Goal: Task Accomplishment & Management: Manage account settings

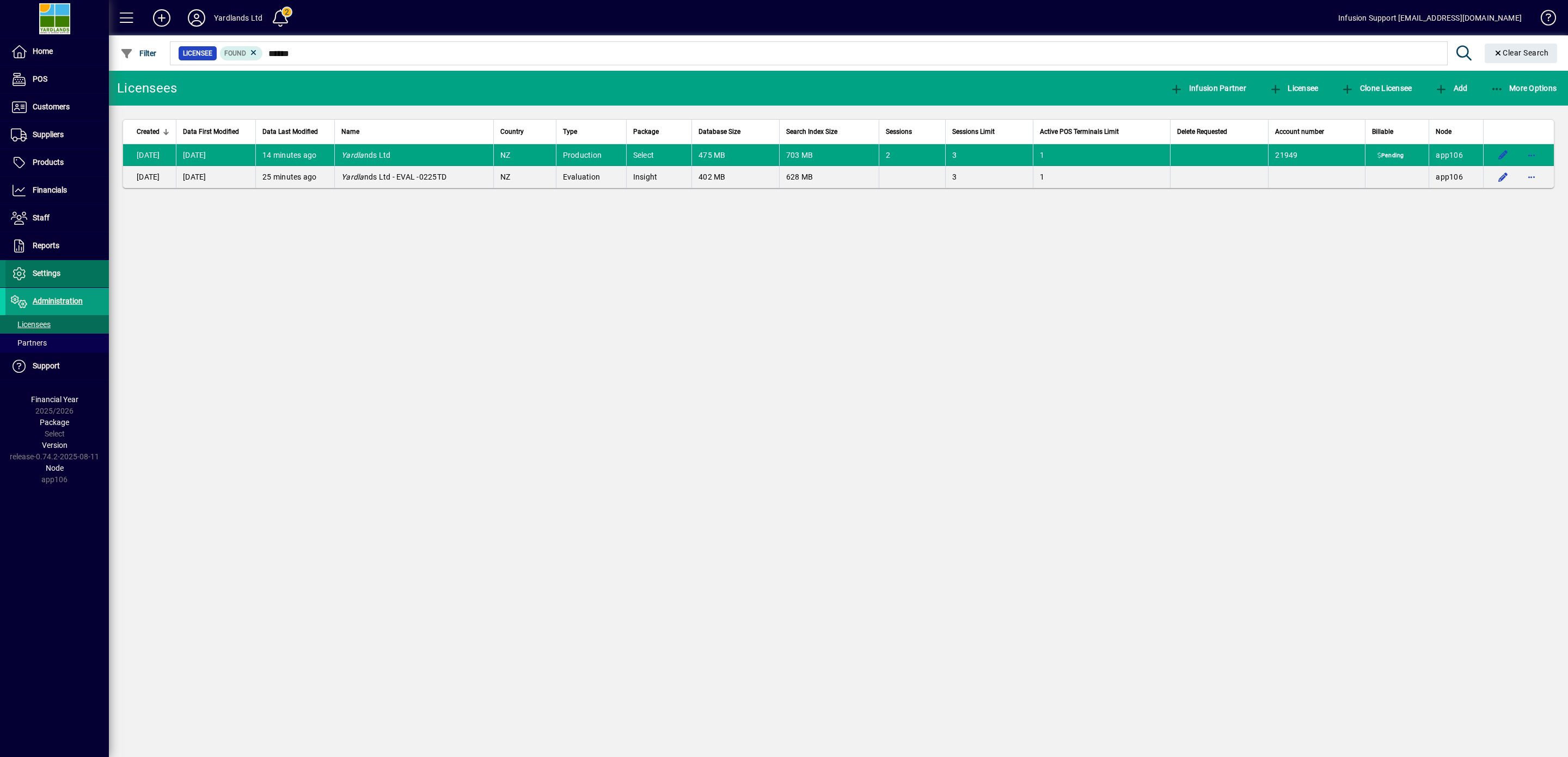
click at [44, 270] on span "Settings" at bounding box center [33, 273] width 55 height 13
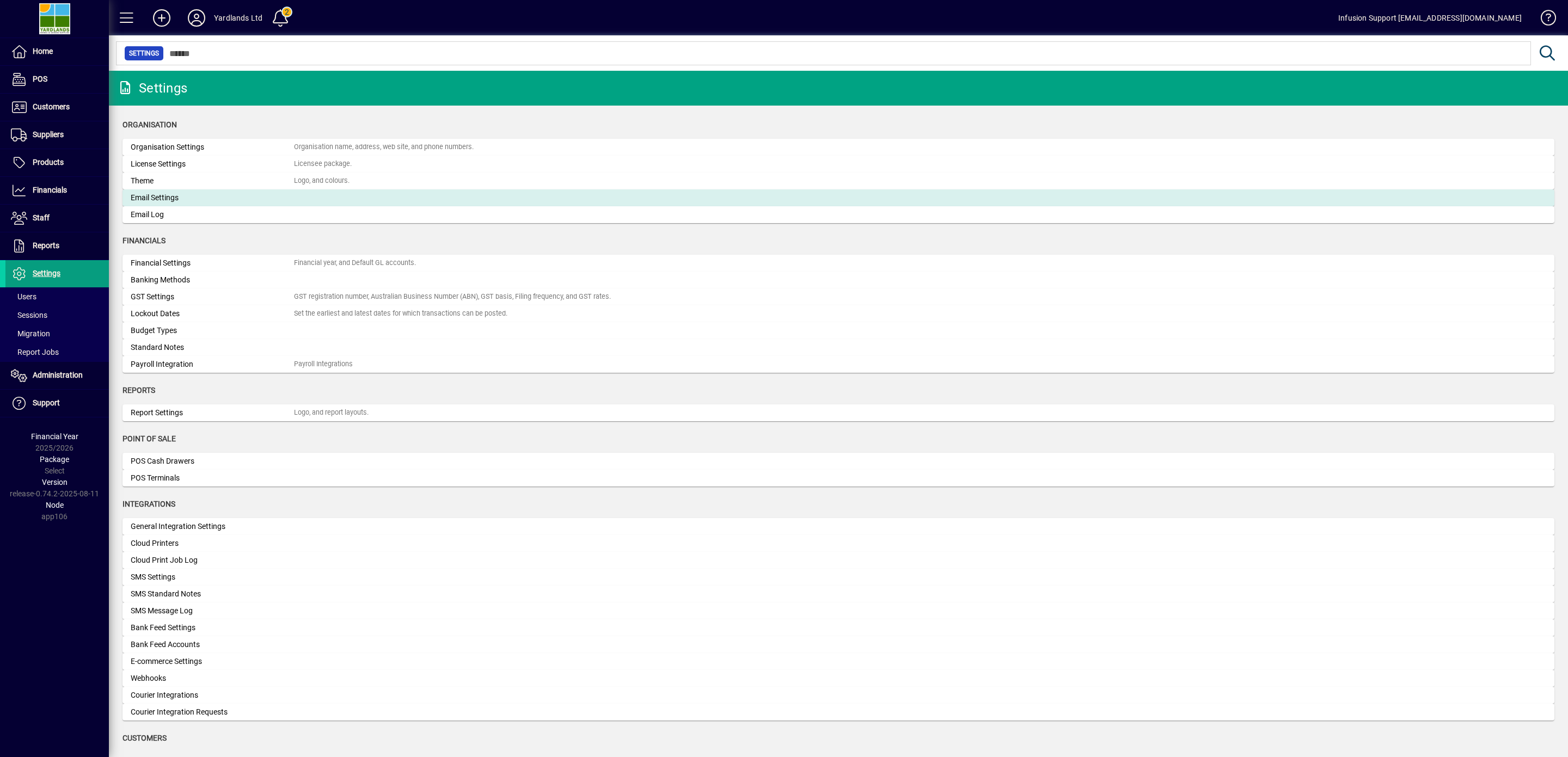
click at [164, 197] on div "Email Settings" at bounding box center [212, 197] width 163 height 12
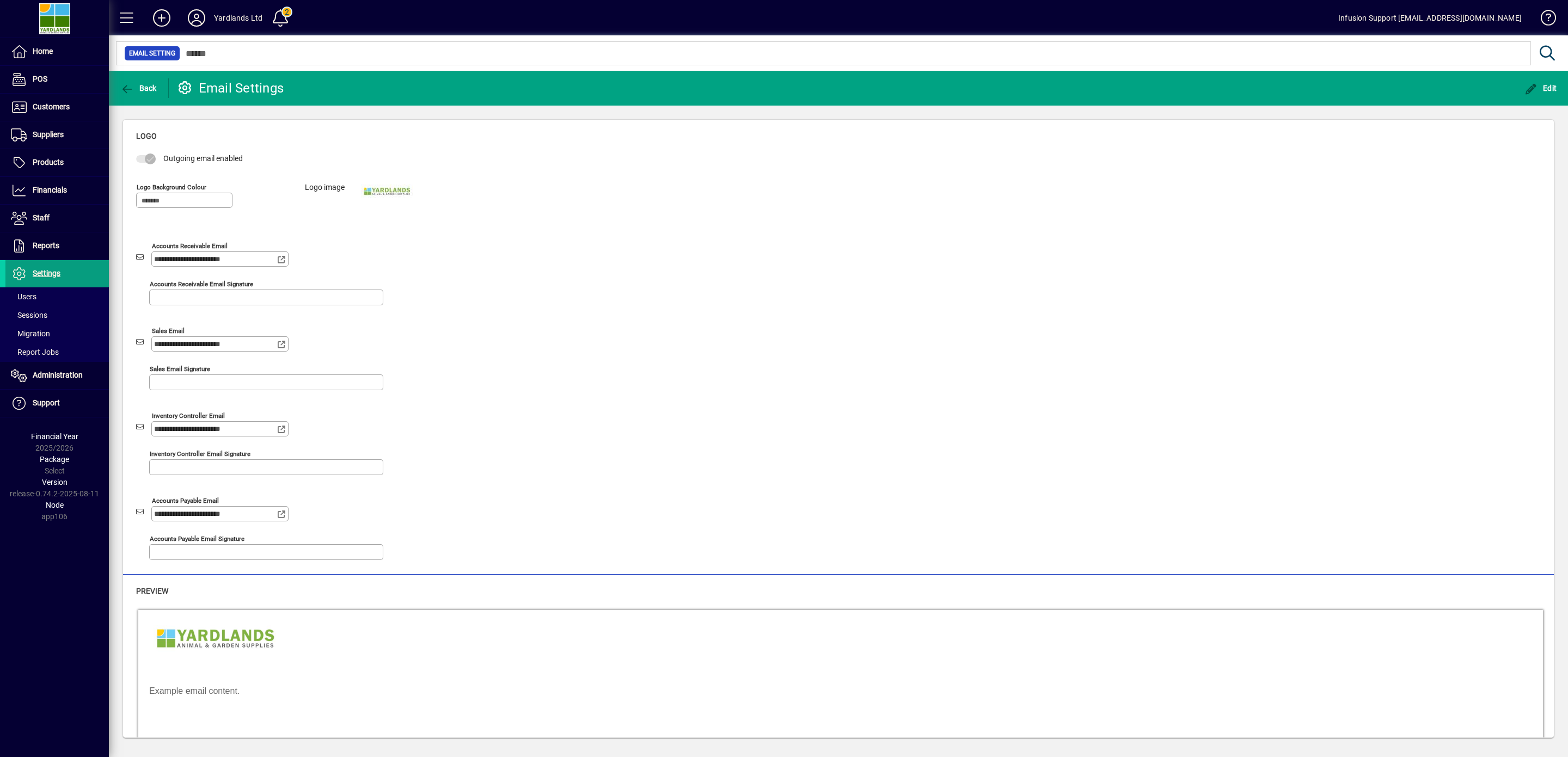
drag, startPoint x: 251, startPoint y: 256, endPoint x: 176, endPoint y: 258, distance: 75.0
click at [154, 259] on input "**********" at bounding box center [216, 259] width 123 height 9
click at [32, 295] on span "Users" at bounding box center [23, 296] width 26 height 9
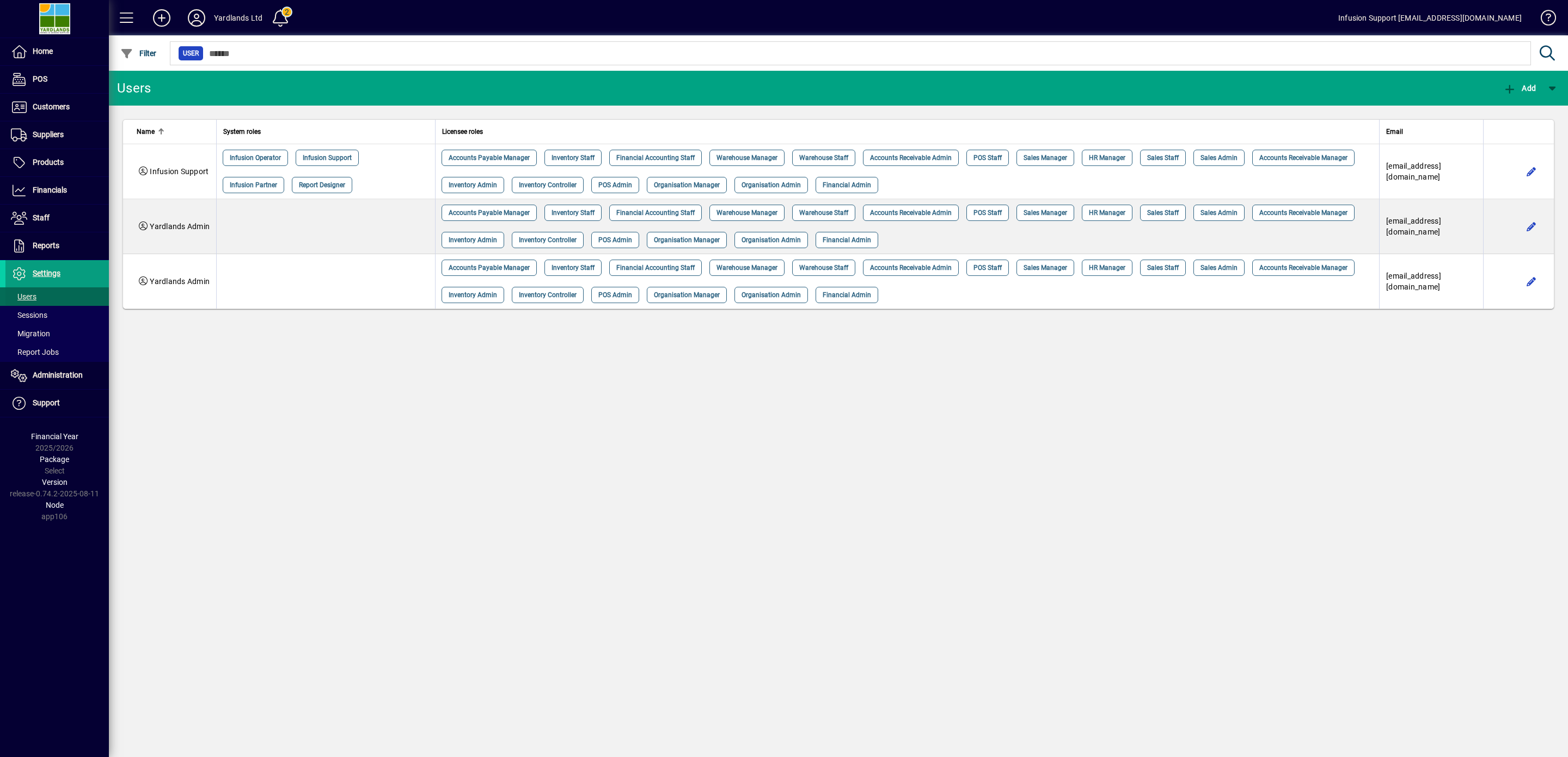
click at [29, 298] on span "Users" at bounding box center [23, 296] width 26 height 9
